Goal: Information Seeking & Learning: Learn about a topic

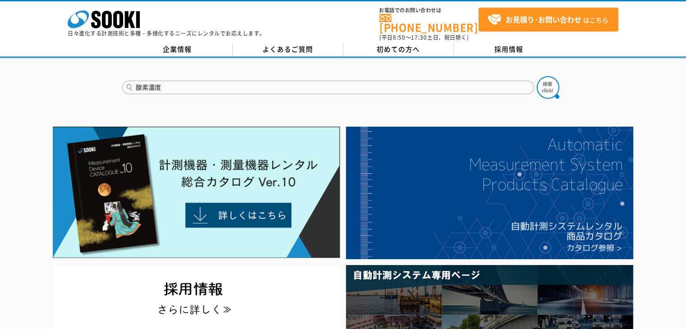
type input "酸素濃度"
click at [536, 76] on button at bounding box center [547, 87] width 23 height 23
click at [539, 85] on img at bounding box center [547, 87] width 23 height 23
click at [211, 81] on input "text" at bounding box center [328, 88] width 412 height 14
type input "商品名、型式、NETIS番号を入力してください"
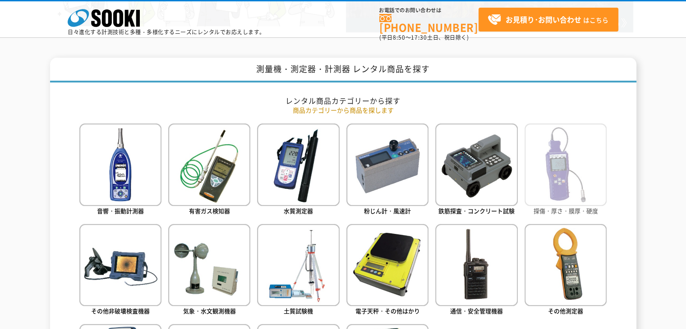
scroll to position [361, 0]
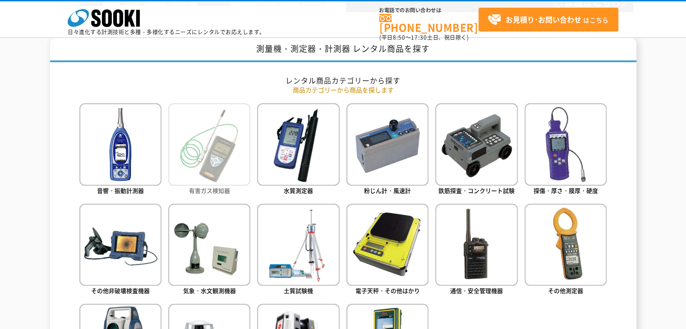
click at [212, 149] on img at bounding box center [209, 144] width 82 height 82
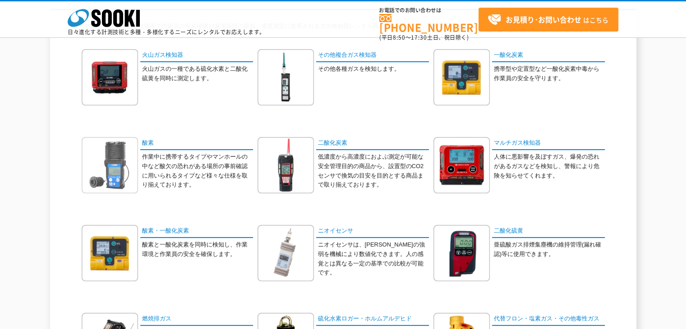
scroll to position [90, 0]
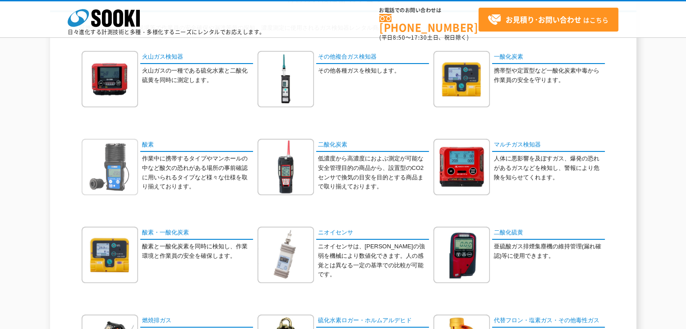
click at [131, 159] on img at bounding box center [110, 167] width 56 height 56
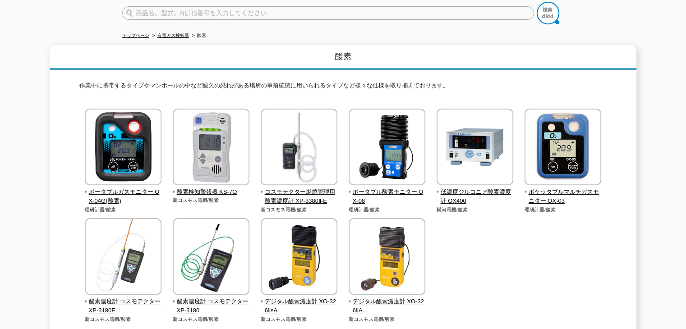
scroll to position [90, 0]
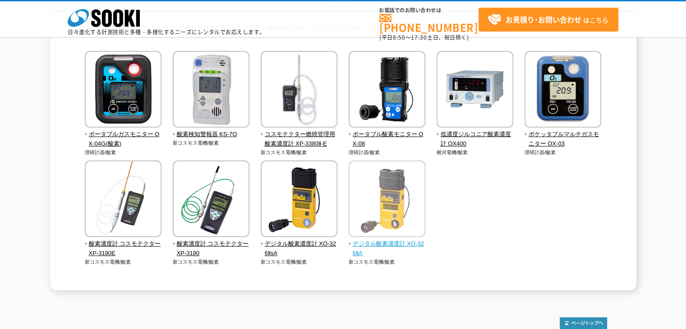
click at [366, 198] on img at bounding box center [386, 199] width 77 height 79
click at [470, 225] on div "ポータブルガスモニター OX-04G(酸素) 理研計器/酸素 新コスモス電機/酸素" at bounding box center [342, 167] width 527 height 233
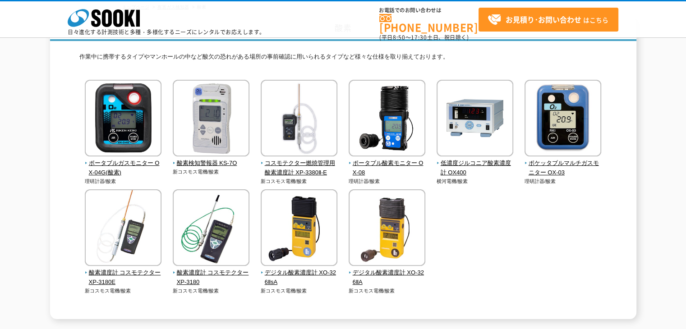
scroll to position [63, 0]
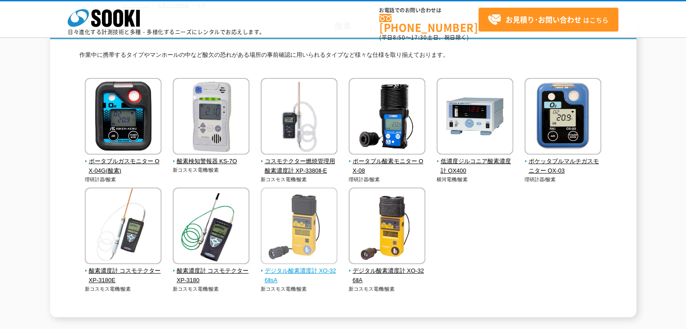
click at [265, 228] on img at bounding box center [299, 227] width 77 height 79
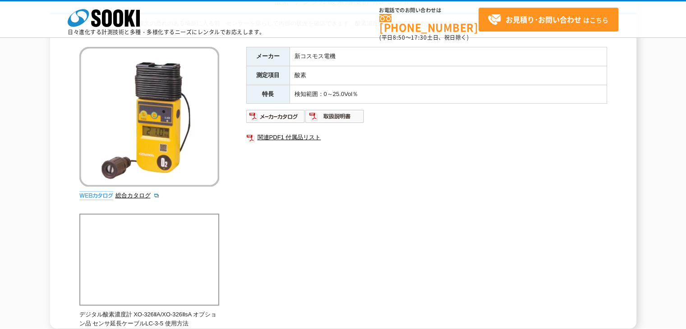
scroll to position [90, 0]
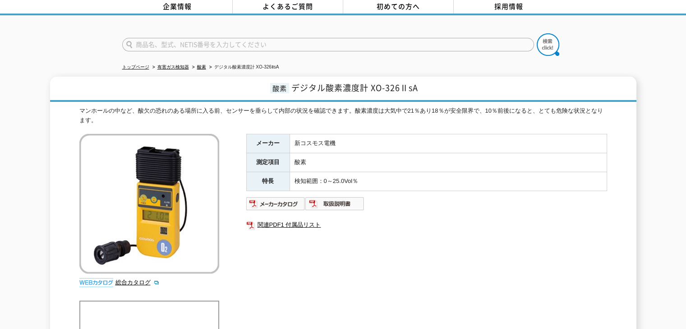
scroll to position [45, 0]
